Goal: Task Accomplishment & Management: Manage account settings

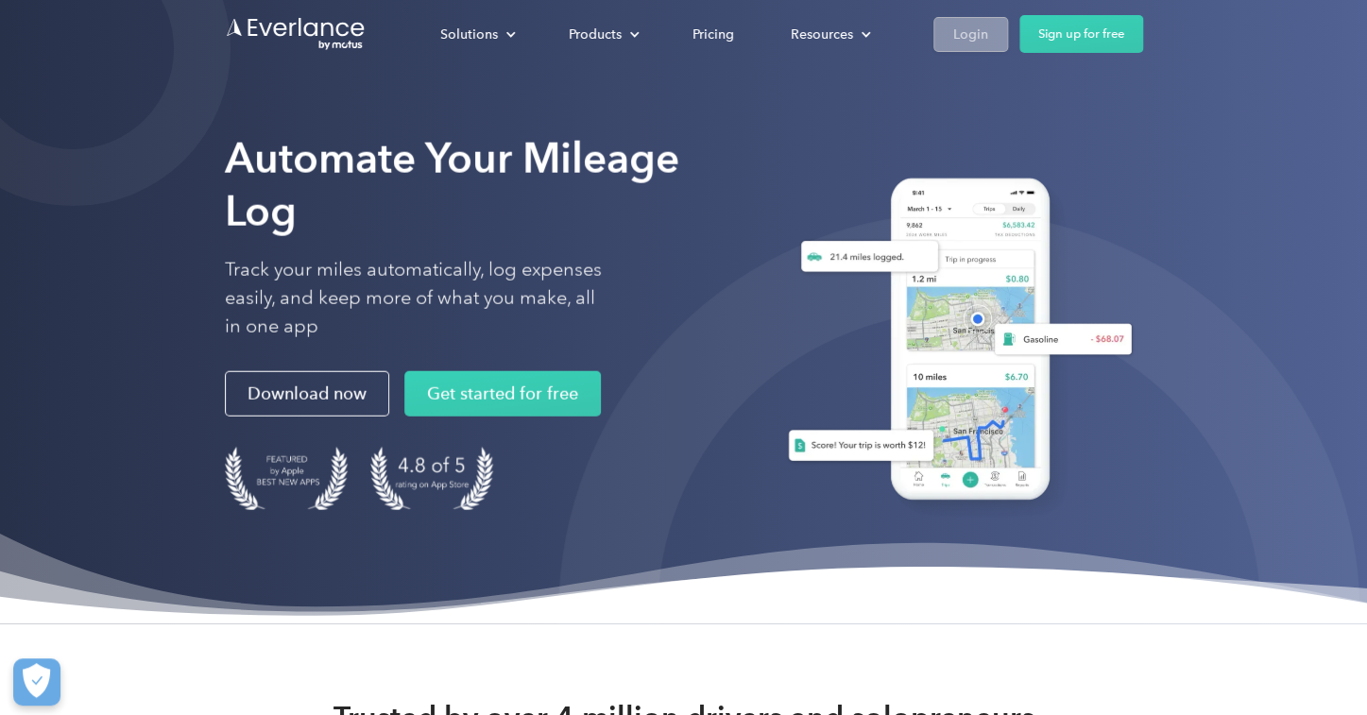
click at [966, 35] on div "Login" at bounding box center [970, 35] width 35 height 24
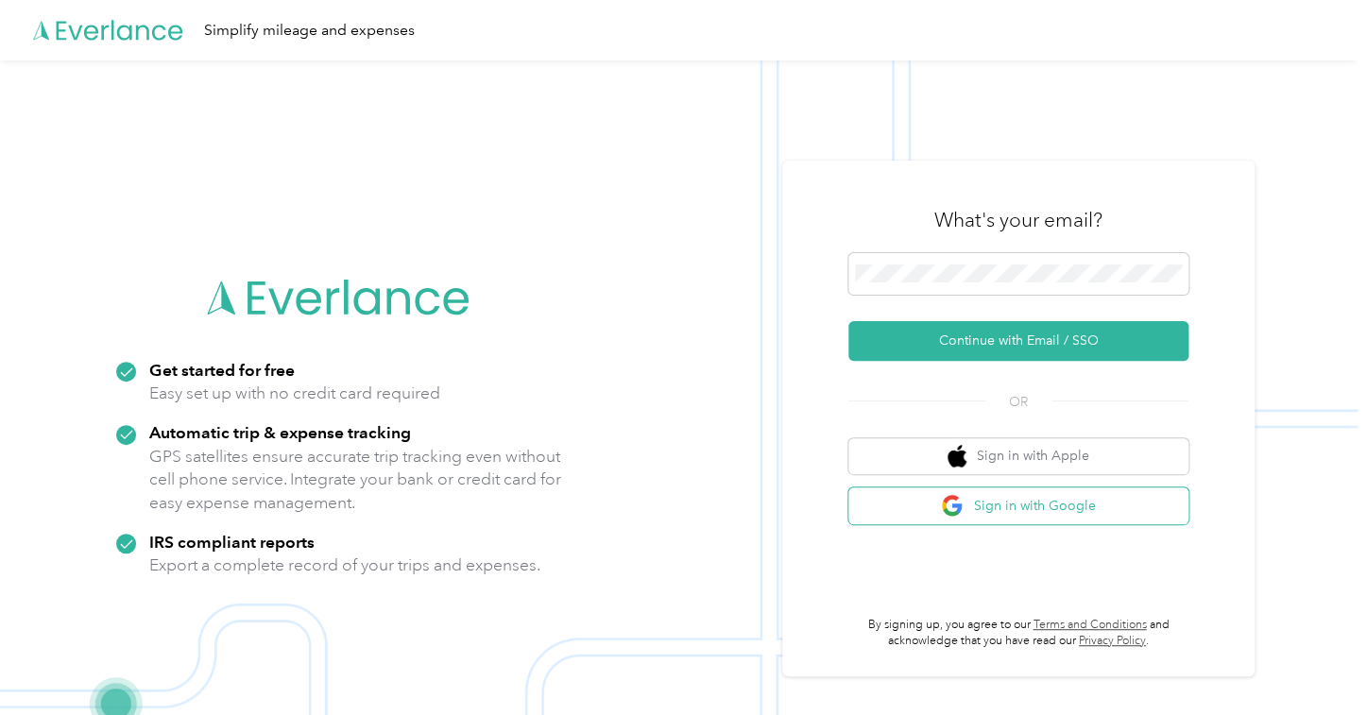
click at [1057, 513] on button "Sign in with Google" at bounding box center [1019, 506] width 340 height 37
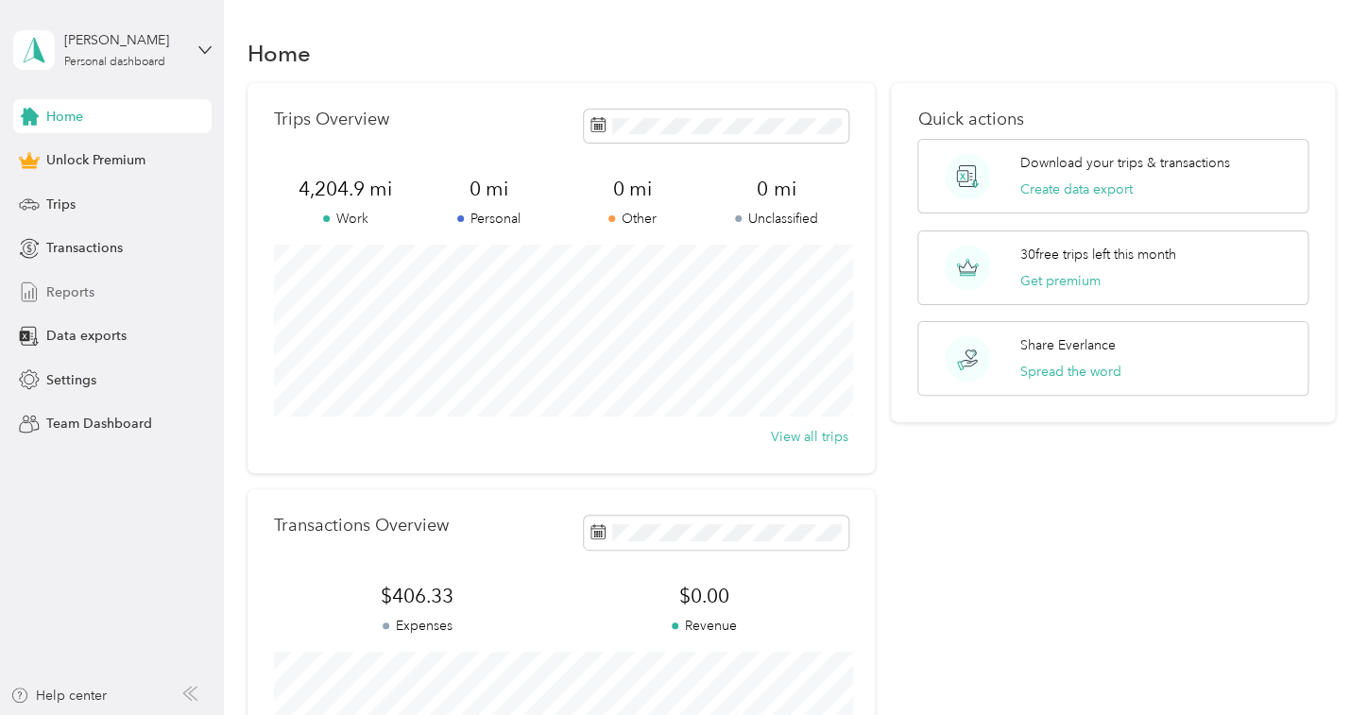
click at [77, 295] on span "Reports" at bounding box center [70, 293] width 48 height 20
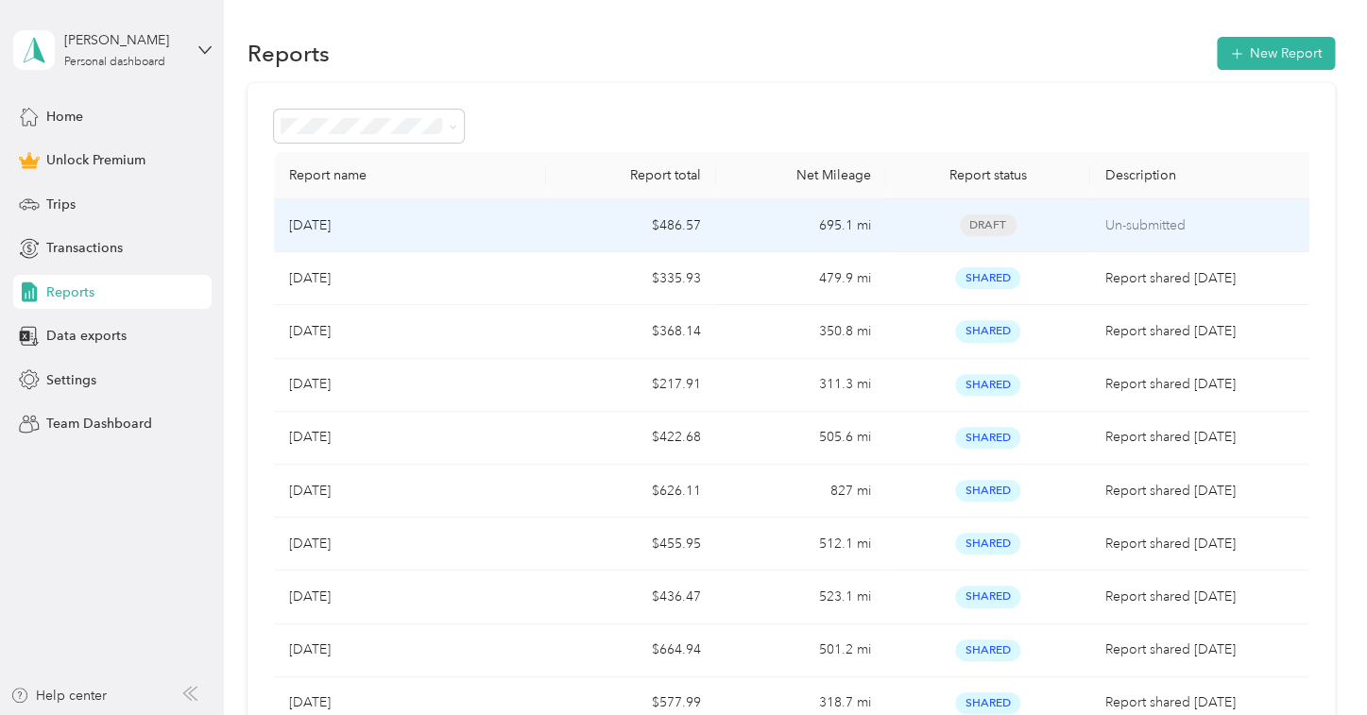
click at [1080, 230] on td "Draft" at bounding box center [988, 225] width 204 height 53
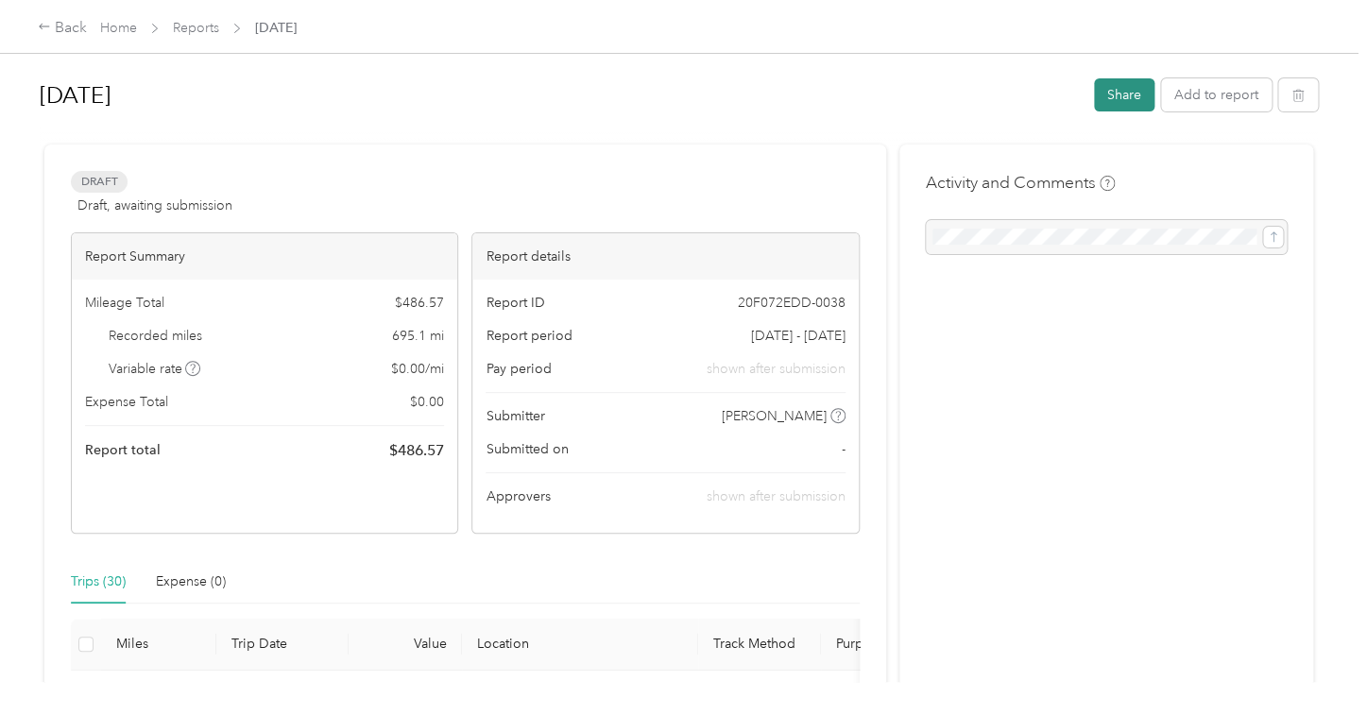
click at [1151, 94] on button "Share" at bounding box center [1124, 94] width 60 height 33
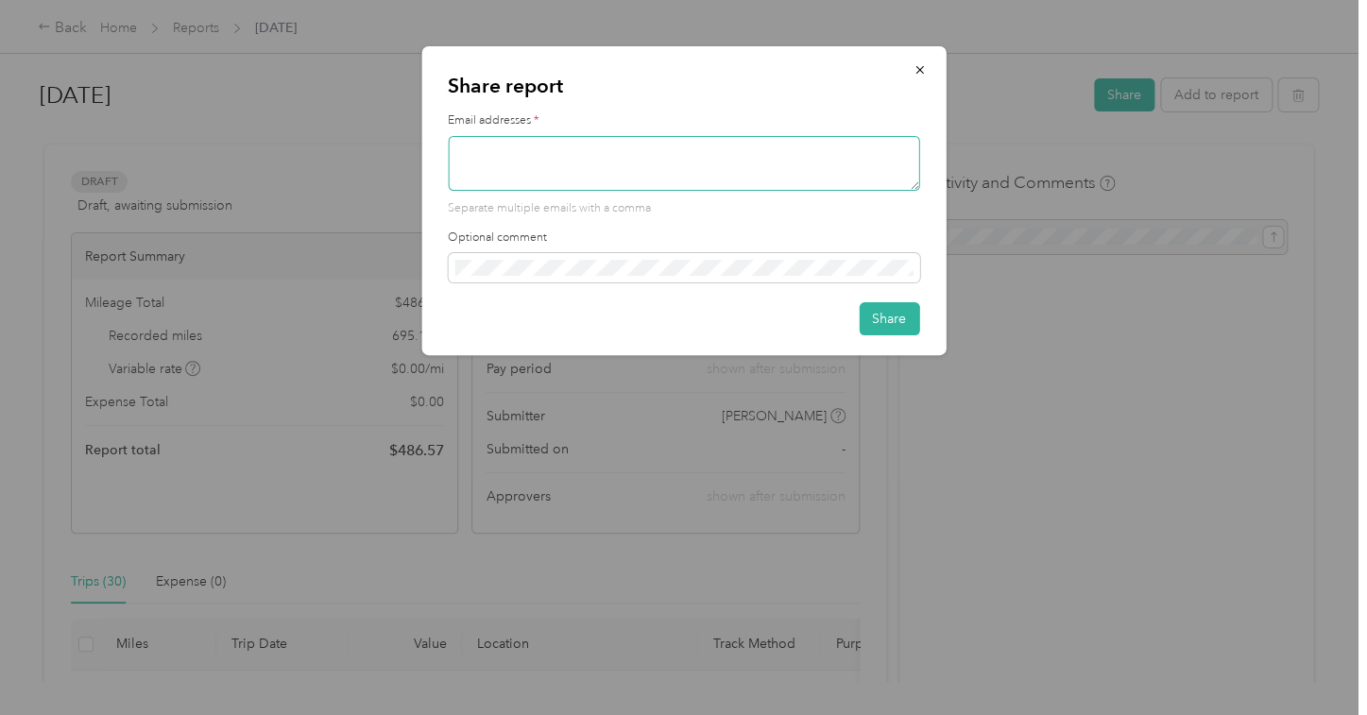
click at [543, 150] on textarea at bounding box center [684, 163] width 472 height 55
type textarea "[PERSON_NAME][EMAIL_ADDRESS][DOMAIN_NAME]"
click at [895, 316] on button "Share" at bounding box center [889, 318] width 60 height 33
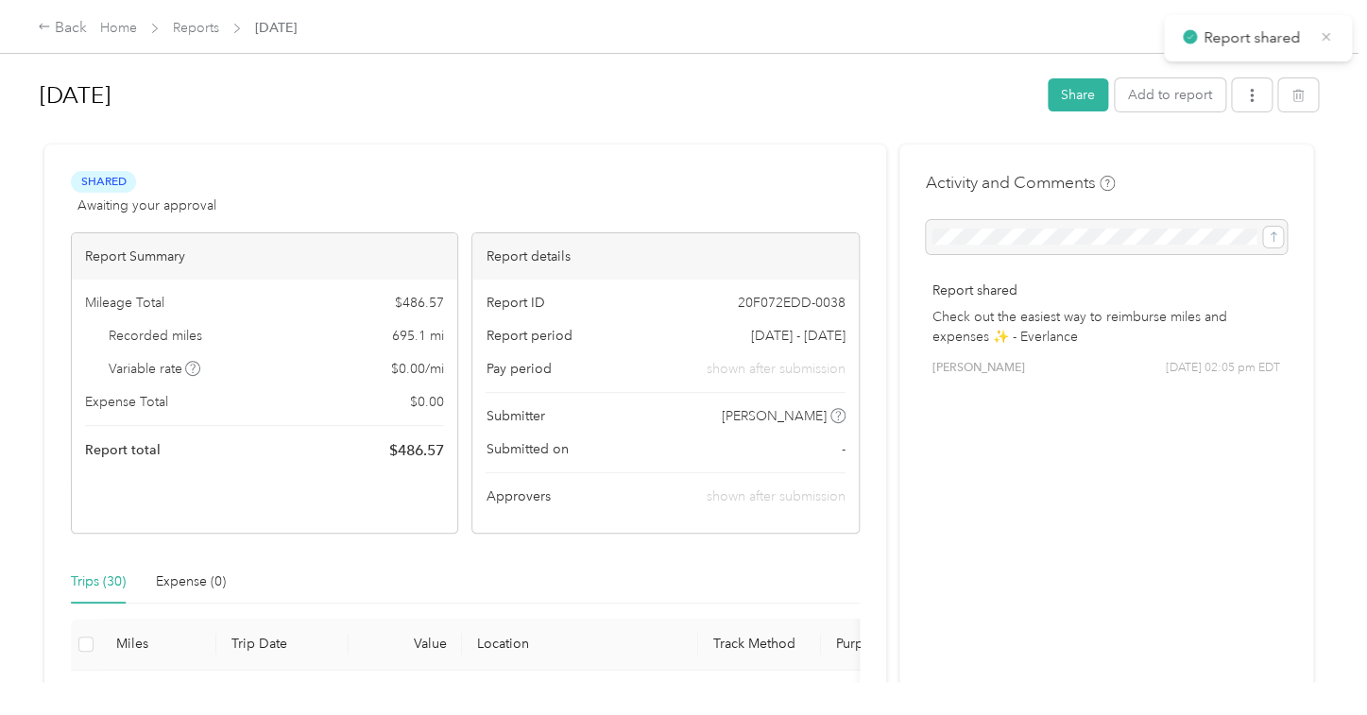
click at [1329, 34] on icon at bounding box center [1326, 36] width 9 height 9
click at [1259, 93] on icon "button" at bounding box center [1251, 95] width 13 height 13
click at [1220, 164] on span "Download" at bounding box center [1207, 165] width 62 height 20
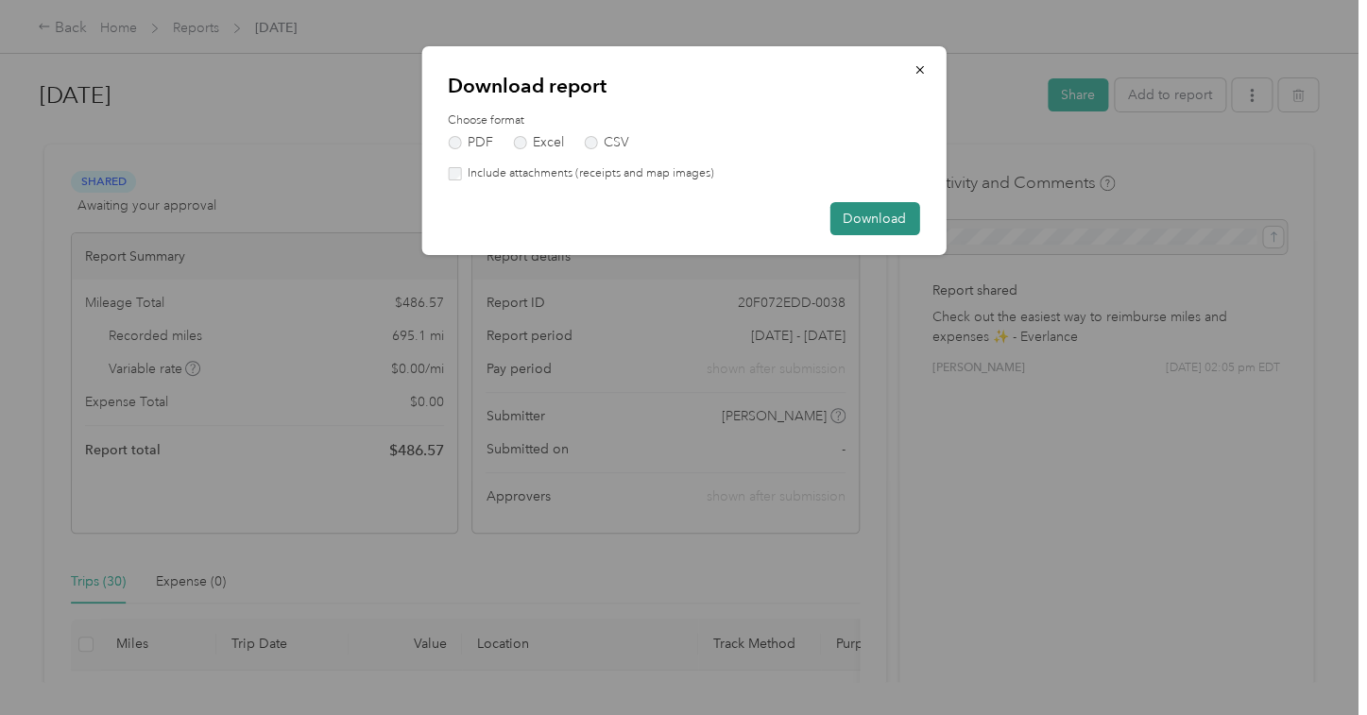
click at [861, 213] on button "Download" at bounding box center [875, 218] width 90 height 33
